Goal: Check status

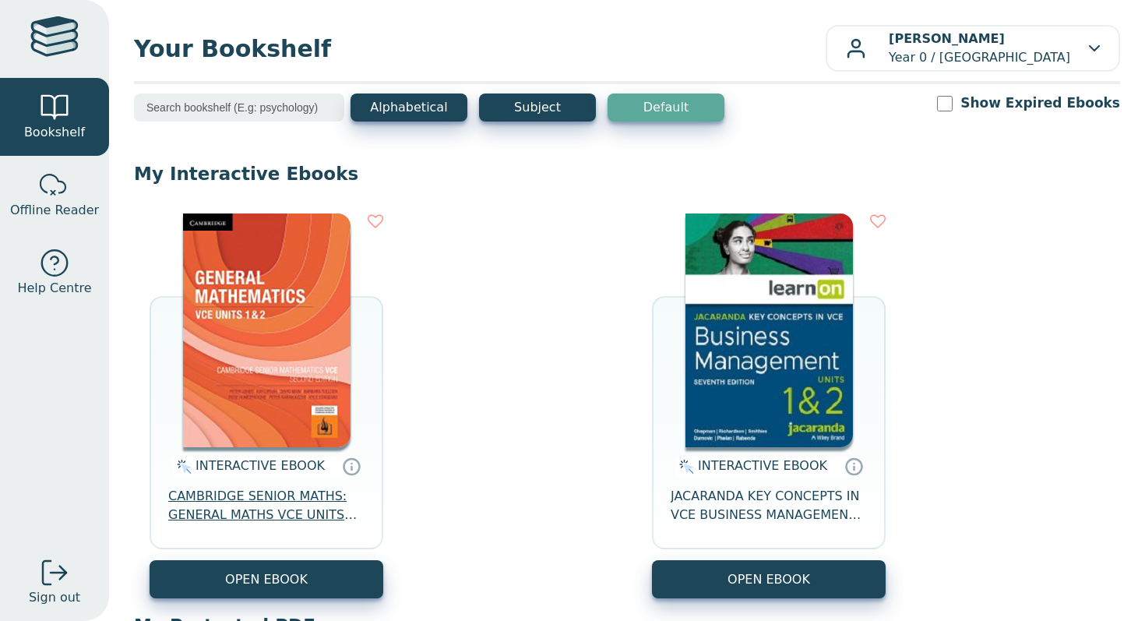
click at [282, 492] on span "CAMBRIDGE SENIOR MATHS: GENERAL MATHS VCE UNITS 1&2 EBOOK 2E" at bounding box center [266, 505] width 196 height 37
click at [213, 357] on img at bounding box center [266, 330] width 167 height 234
click at [236, 414] on img at bounding box center [266, 330] width 167 height 234
click at [261, 314] on img at bounding box center [266, 330] width 167 height 234
